Goal: Information Seeking & Learning: Learn about a topic

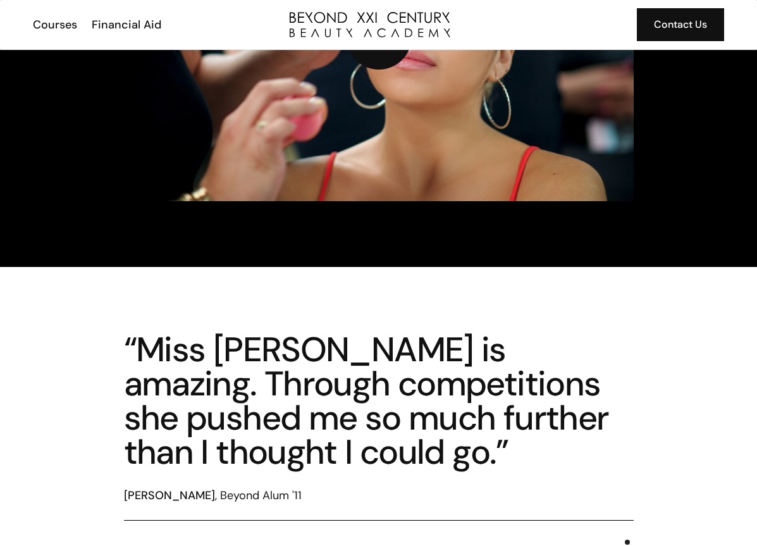
scroll to position [1784, 0]
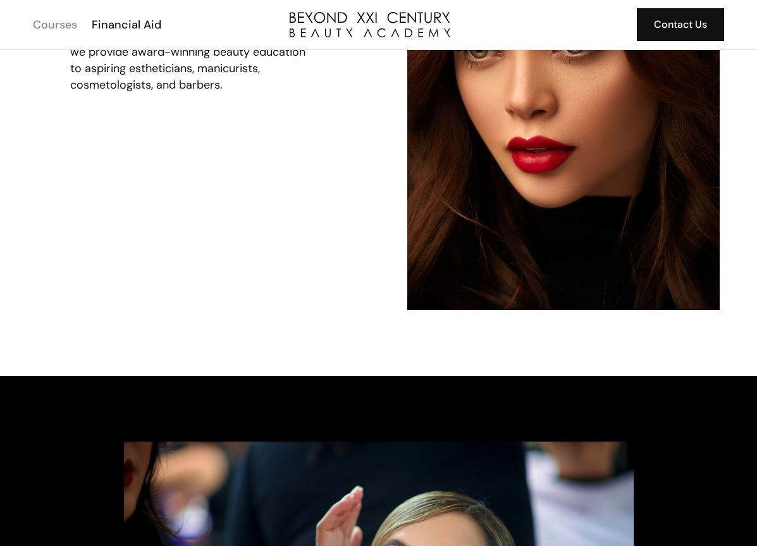
click at [63, 17] on div "Courses" at bounding box center [55, 24] width 44 height 16
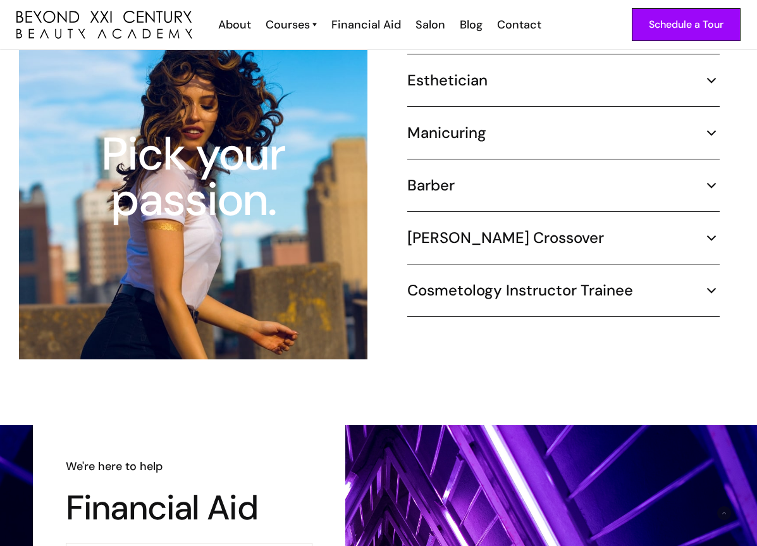
scroll to position [1138, 0]
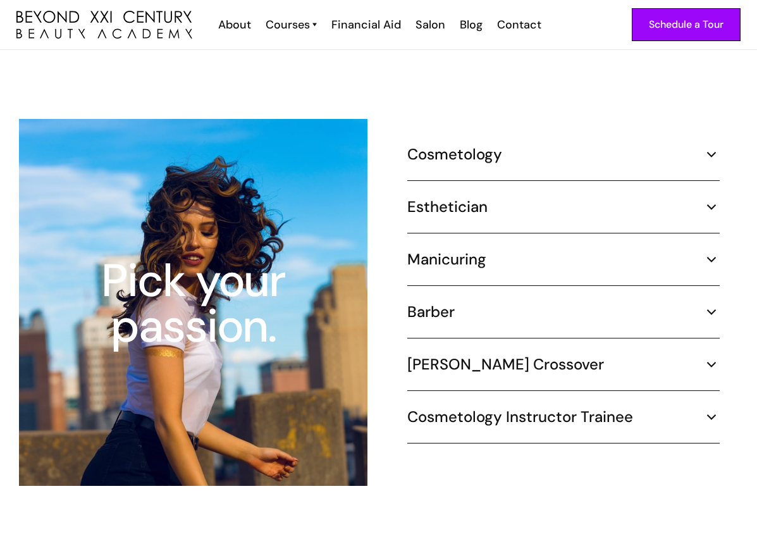
click at [454, 197] on h5 "Esthetician" at bounding box center [447, 206] width 80 height 19
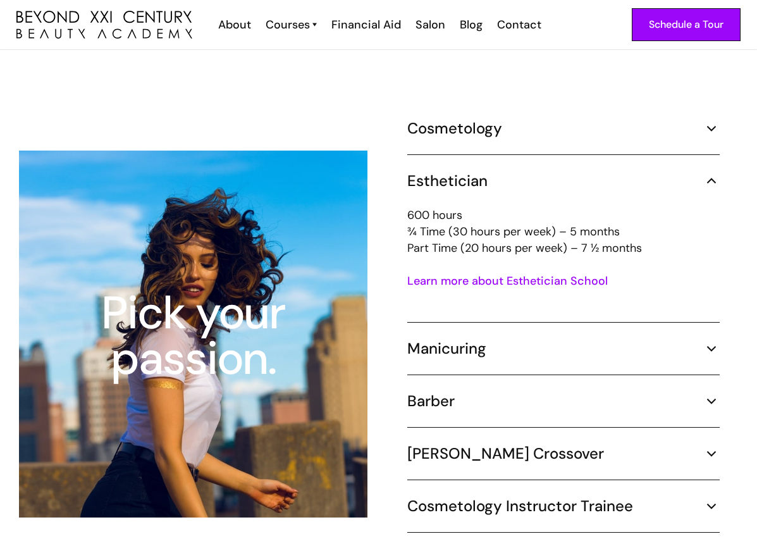
click at [457, 273] on link "Learn more about Esthetician School" at bounding box center [507, 280] width 200 height 15
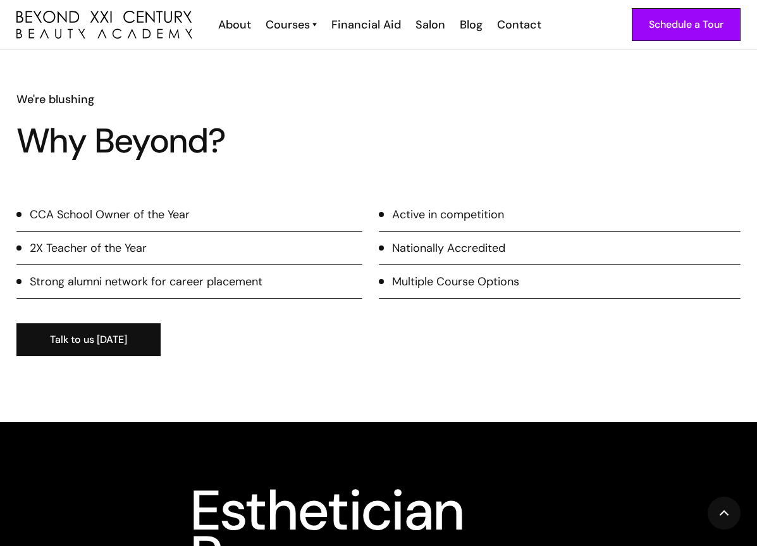
scroll to position [1201, 0]
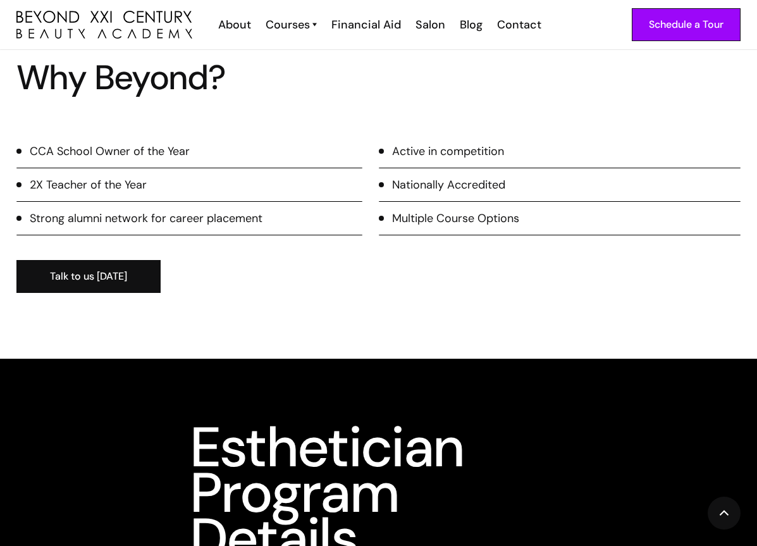
click at [72, 158] on div "CCA School Owner of the Year" at bounding box center [110, 151] width 160 height 16
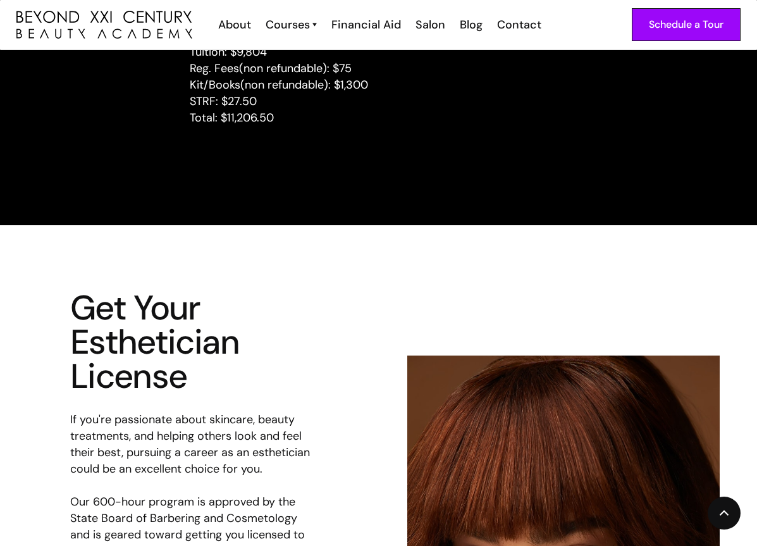
scroll to position [1581, 0]
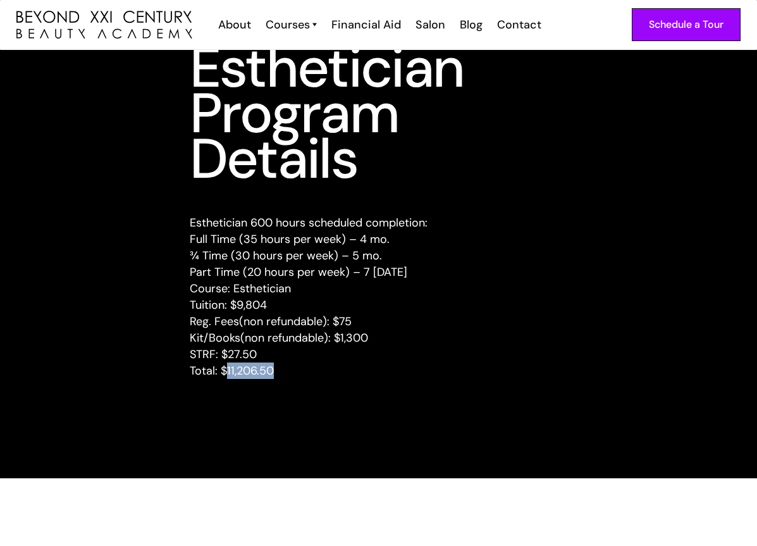
drag, startPoint x: 224, startPoint y: 368, endPoint x: 286, endPoint y: 376, distance: 62.4
click at [286, 376] on p "Esthetician 600 hours scheduled completion: Full Time (35 hours per week) – 4 m…" at bounding box center [379, 296] width 378 height 164
click at [290, 376] on p "Esthetician 600 hours scheduled completion: Full Time (35 hours per week) – 4 m…" at bounding box center [379, 296] width 378 height 164
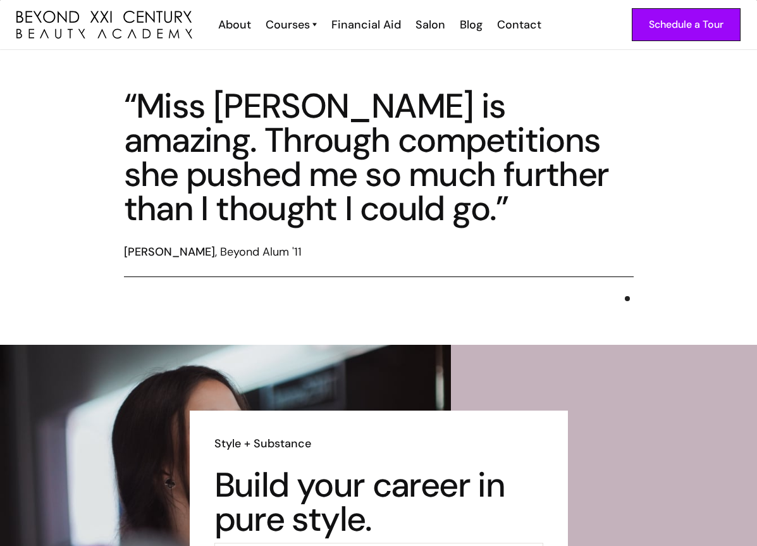
scroll to position [3035, 0]
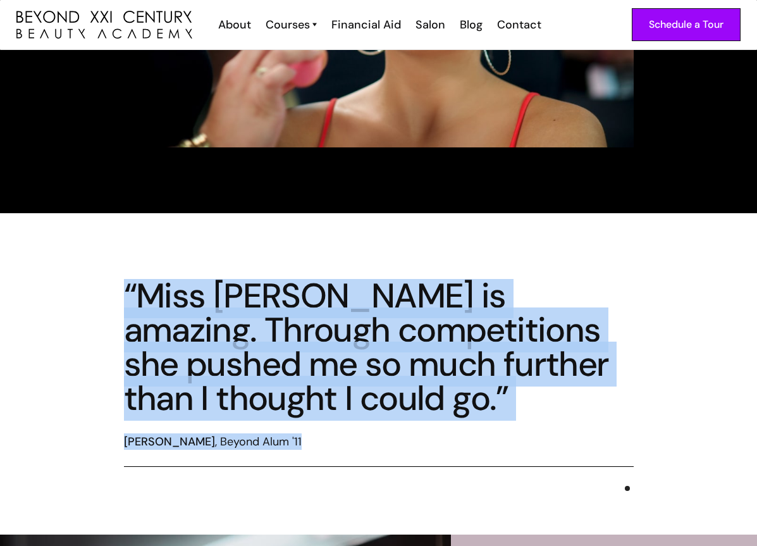
drag, startPoint x: 119, startPoint y: 288, endPoint x: 284, endPoint y: 422, distance: 212.1
click at [284, 422] on div "“Miss Maria is amazing. Through competitions she pushed me so much further than…" at bounding box center [378, 374] width 757 height 190
click at [372, 388] on div "“Miss Maria is amazing. Through competitions she pushed me so much further than…" at bounding box center [379, 347] width 510 height 137
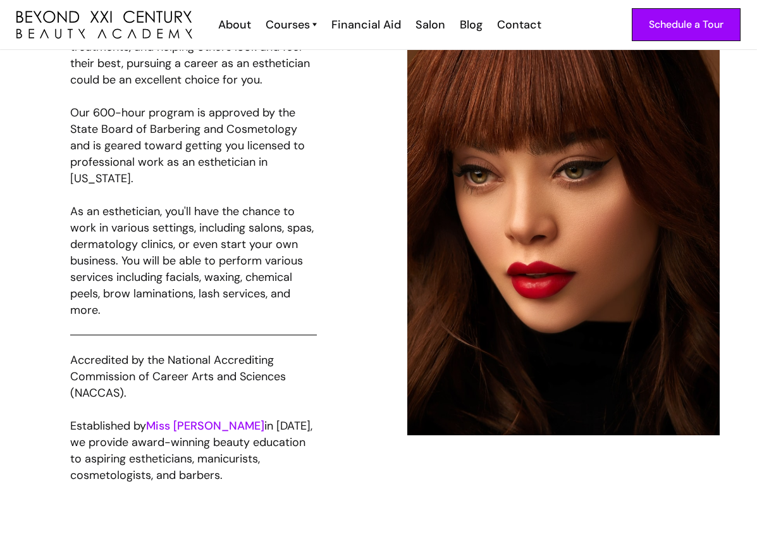
scroll to position [1843, 0]
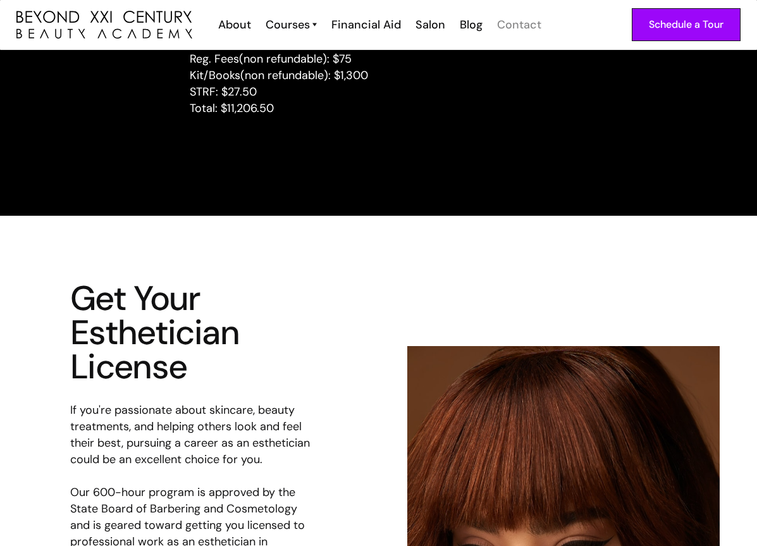
click at [499, 25] on div "Contact" at bounding box center [519, 24] width 44 height 16
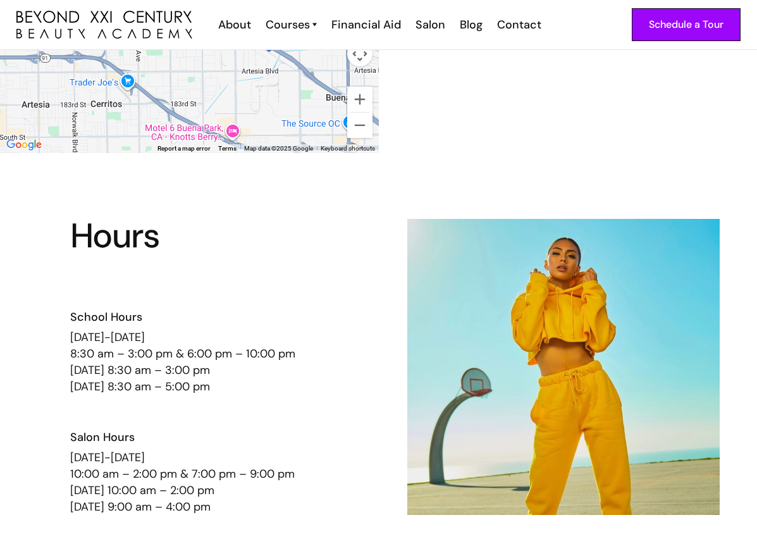
scroll to position [569, 0]
